Goal: Task Accomplishment & Management: Manage account settings

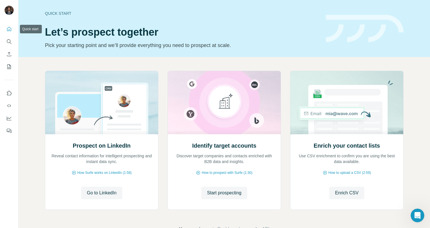
click at [10, 31] on icon "Quick start" at bounding box center [9, 29] width 4 height 4
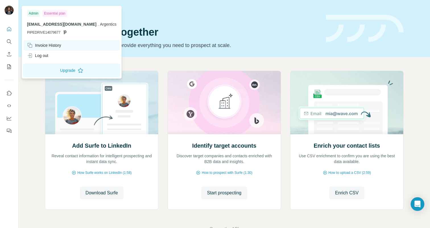
click at [41, 43] on div "Invoice History" at bounding box center [44, 45] width 34 height 6
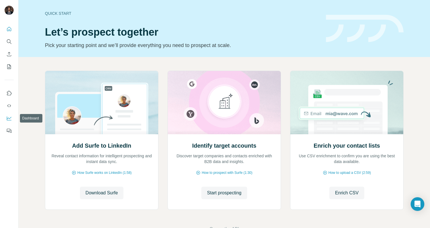
click at [13, 118] on button "Dashboard" at bounding box center [9, 118] width 9 height 10
